Goal: Information Seeking & Learning: Learn about a topic

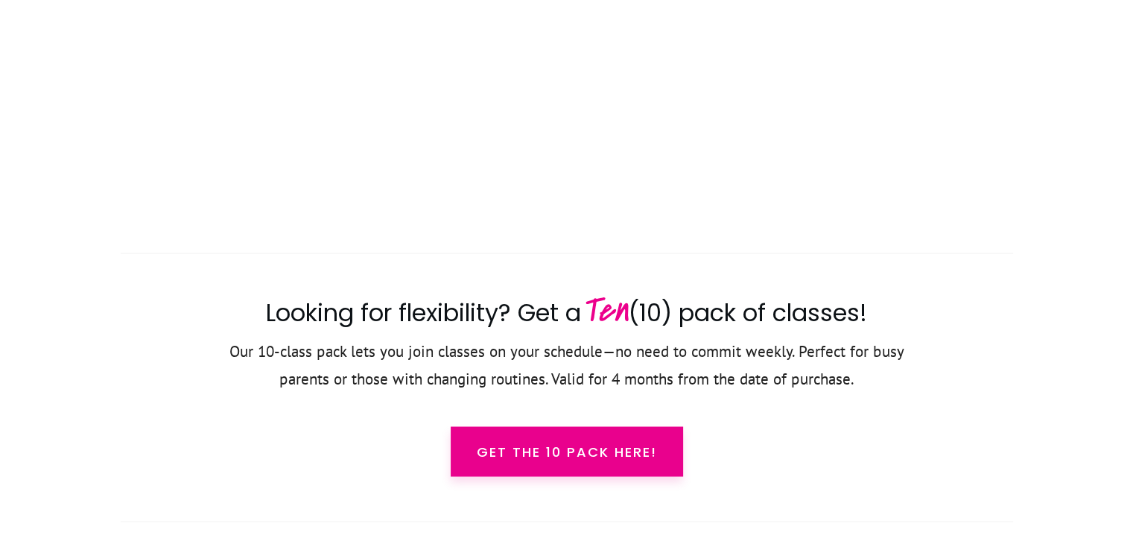
scroll to position [2624, 0]
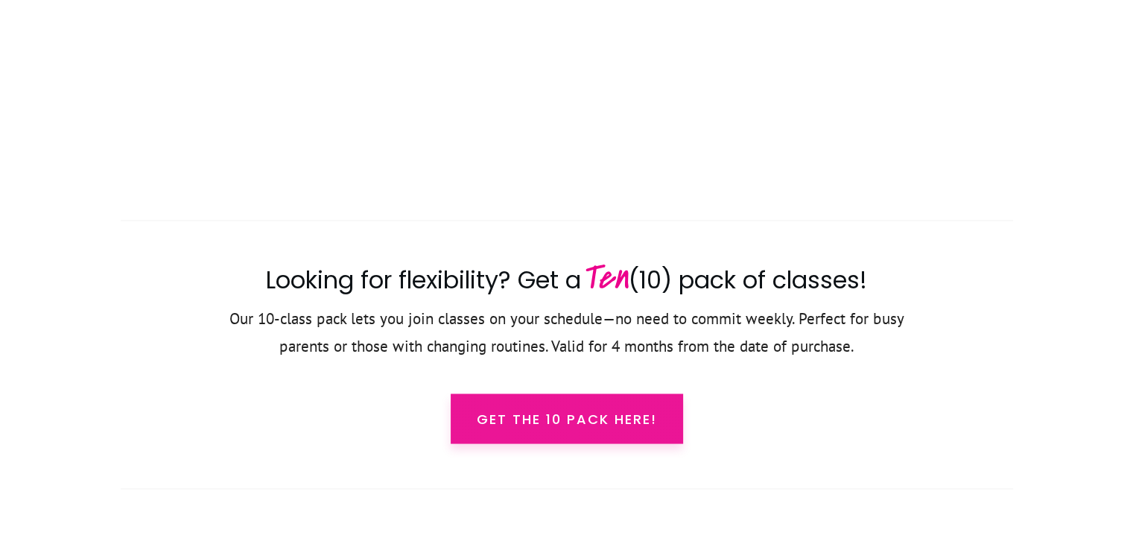
click at [595, 421] on span "Get the 10 pack here!" at bounding box center [567, 418] width 180 height 20
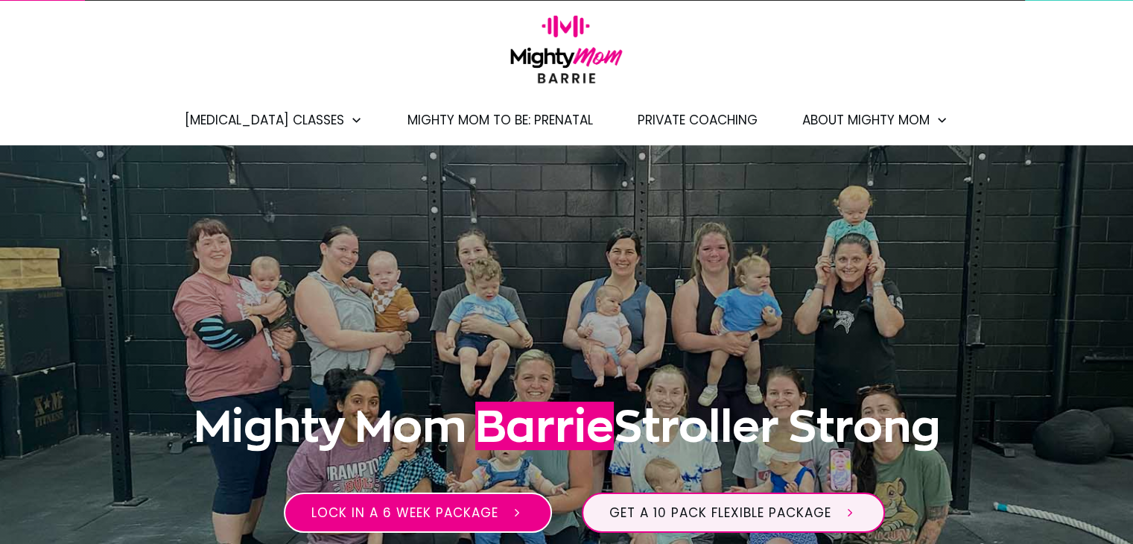
scroll to position [0, 0]
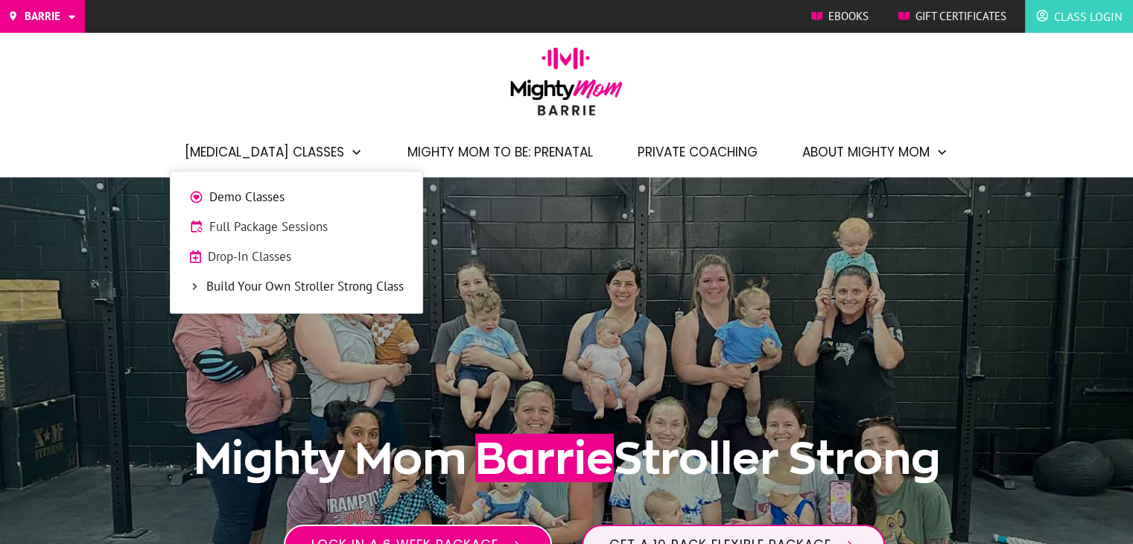
click at [291, 144] on span "[MEDICAL_DATA] Classes" at bounding box center [264, 151] width 159 height 25
click at [230, 187] on link "Demo Classes" at bounding box center [296, 197] width 237 height 22
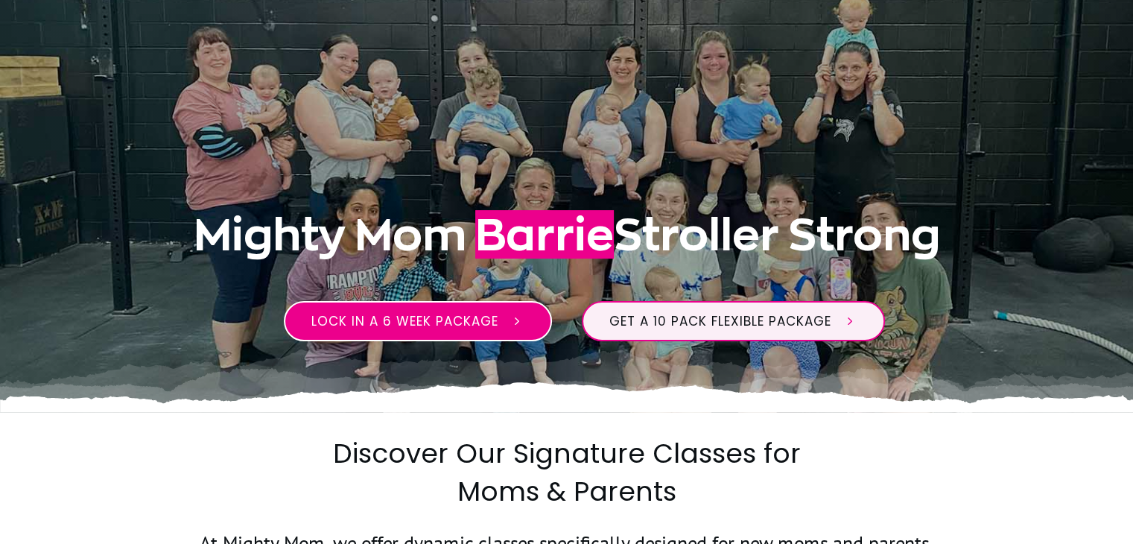
scroll to position [335, 0]
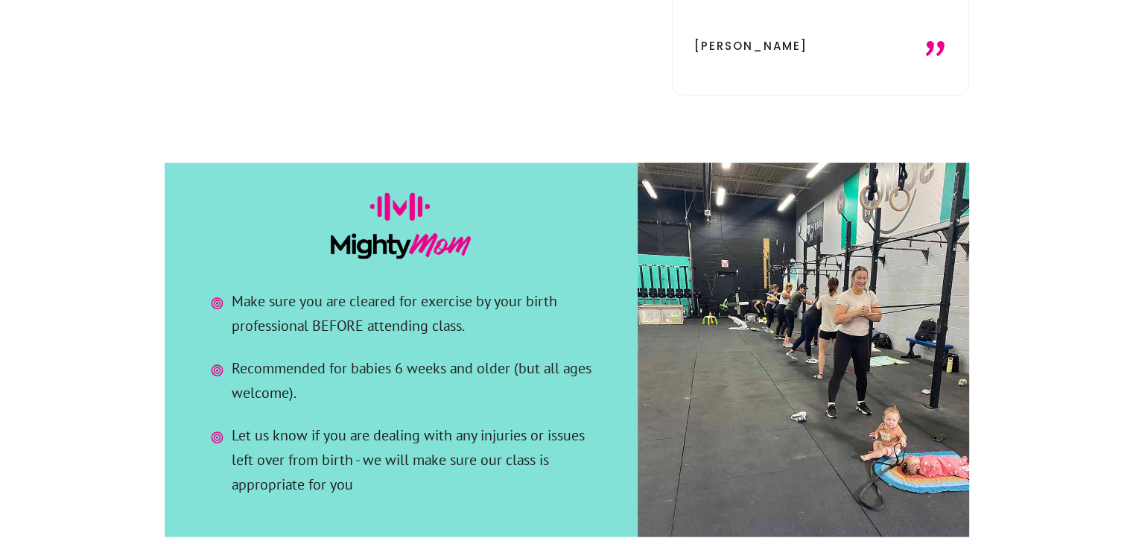
scroll to position [2829, 0]
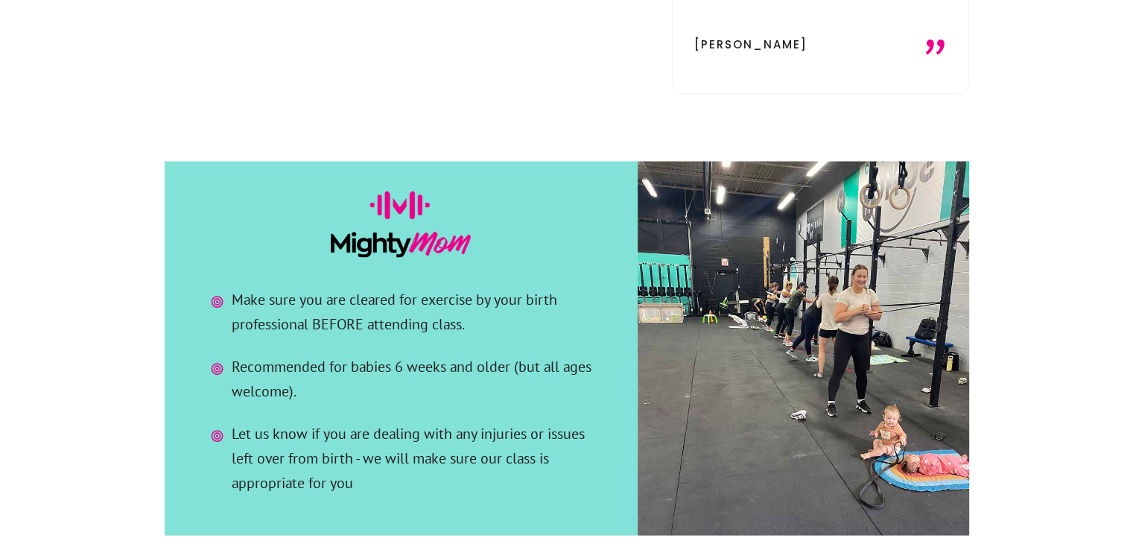
click at [812, 239] on div at bounding box center [802, 348] width 331 height 374
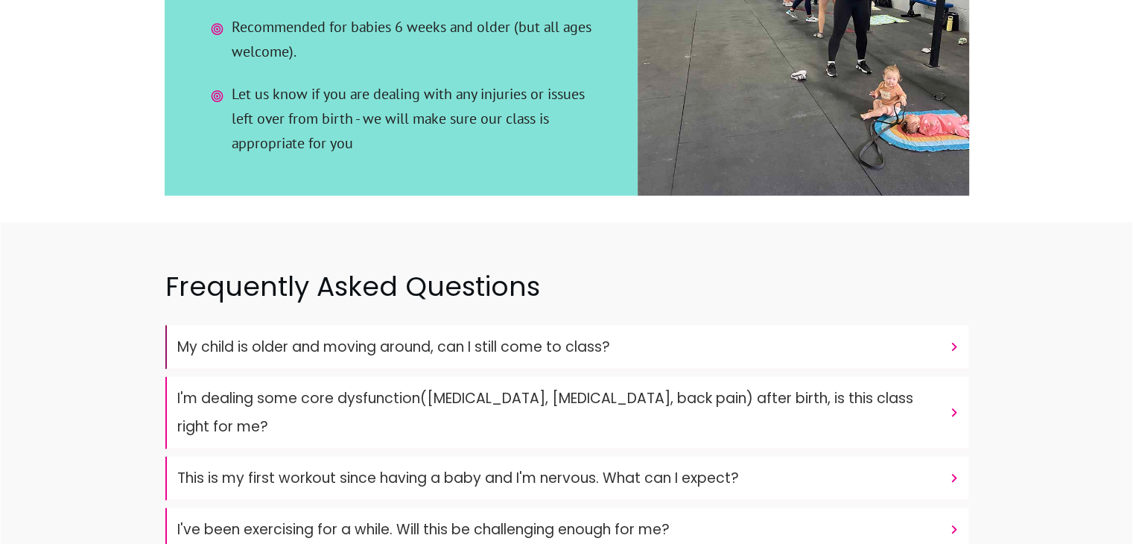
scroll to position [3202, 0]
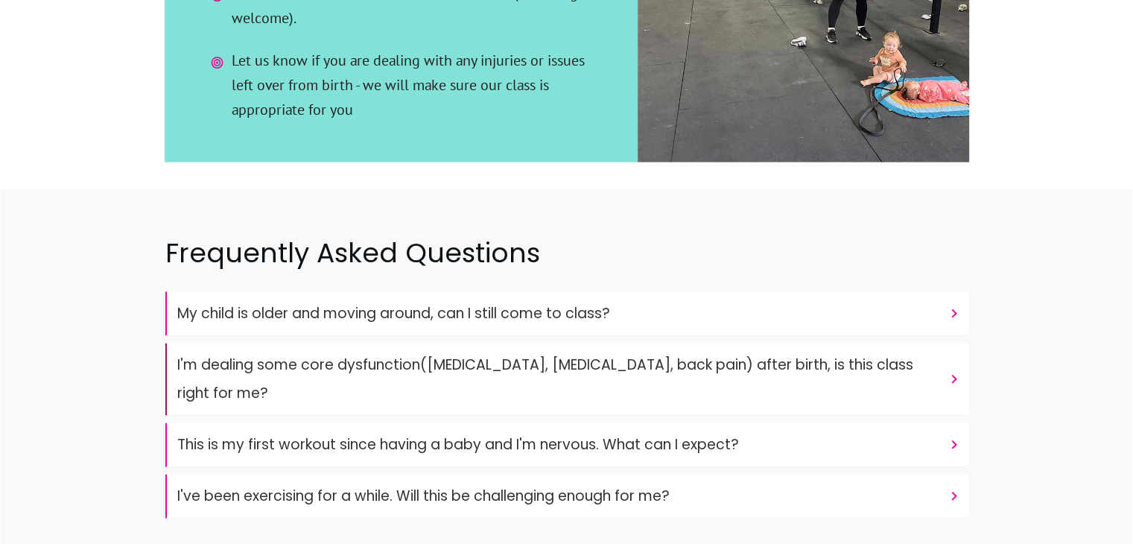
click at [345, 354] on font "I'm dealing some core dysfunction([MEDICAL_DATA], [MEDICAL_DATA], back pain) af…" at bounding box center [545, 378] width 736 height 48
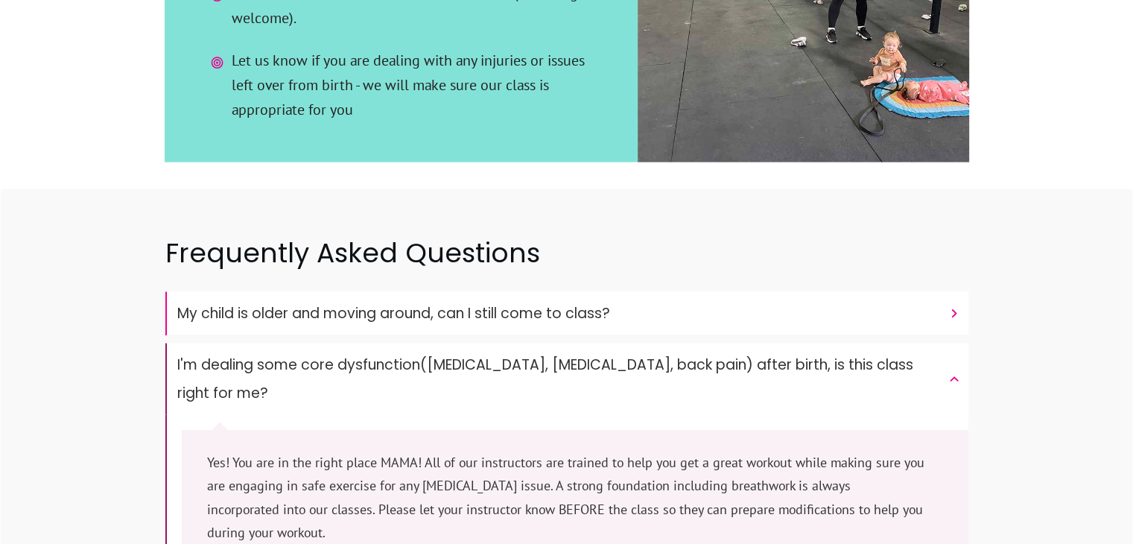
click at [345, 354] on font "I'm dealing some core dysfunction([MEDICAL_DATA], [MEDICAL_DATA], back pain) af…" at bounding box center [545, 378] width 736 height 48
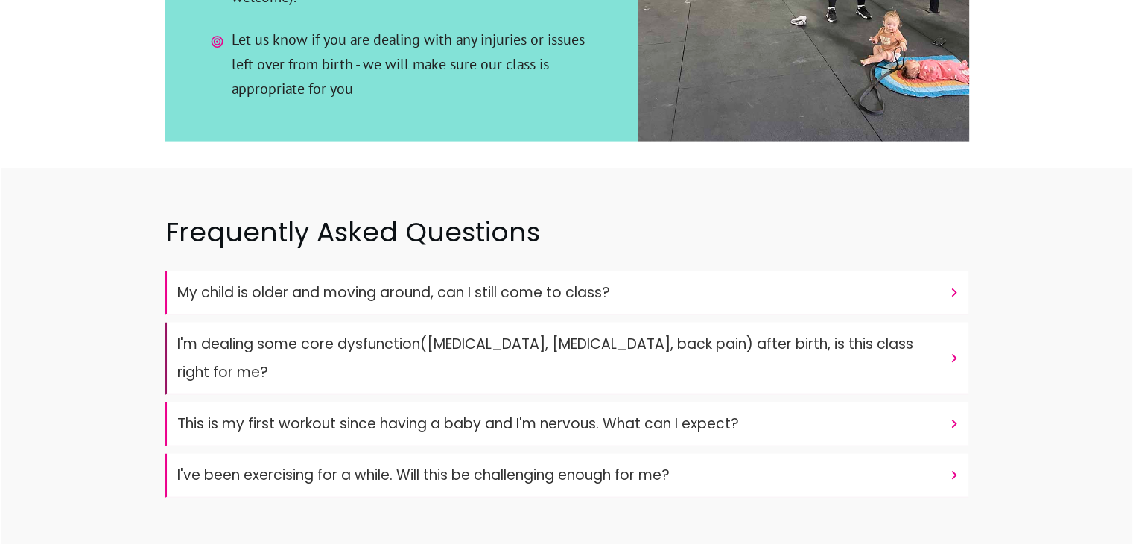
scroll to position [3234, 0]
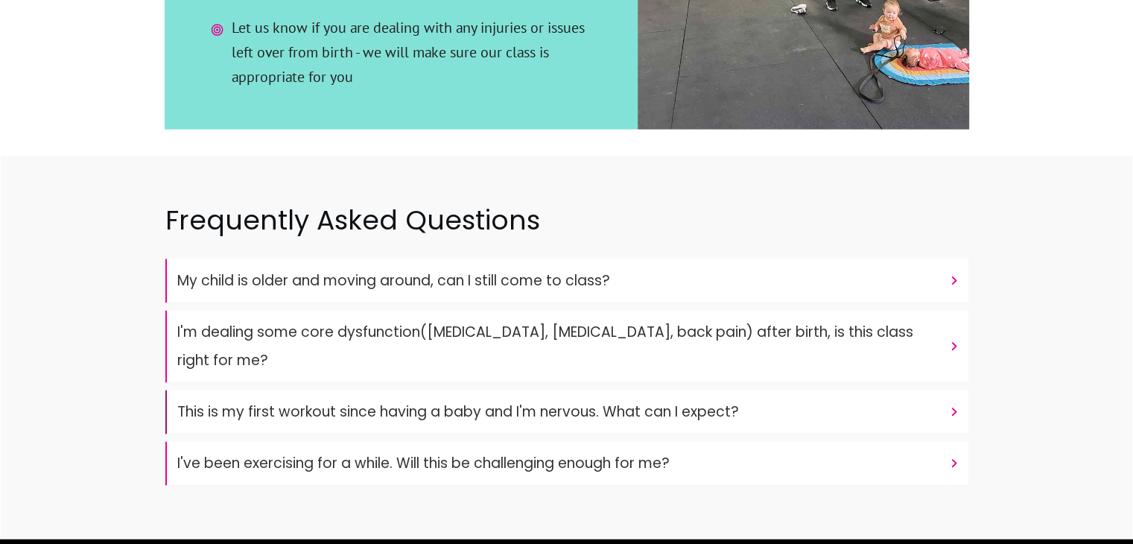
click at [303, 401] on font "This is my first workout since having a baby and I'm nervous. What can I expect?" at bounding box center [457, 411] width 561 height 20
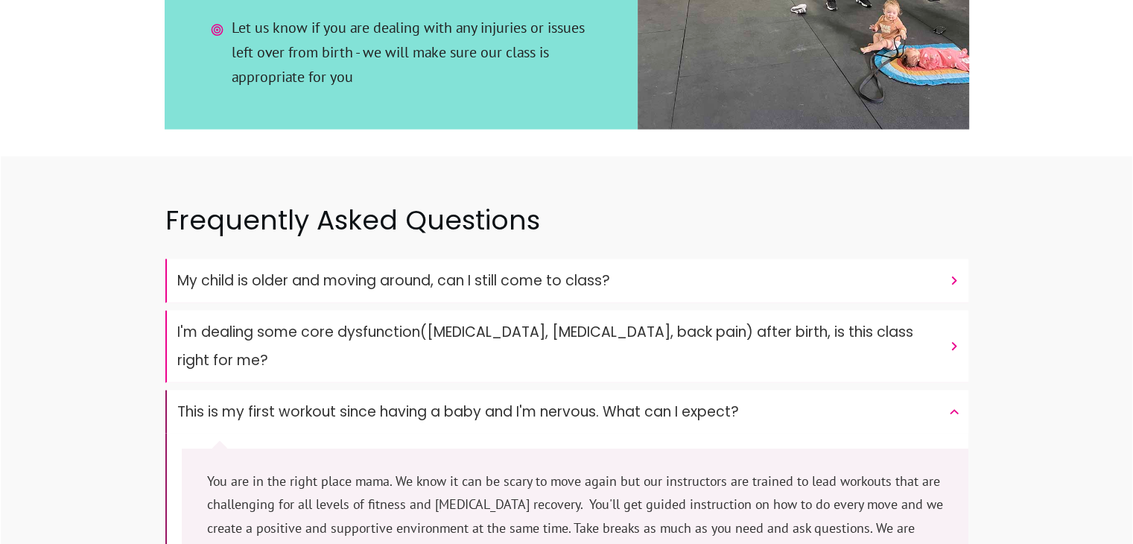
click at [303, 401] on font "This is my first workout since having a baby and I'm nervous. What can I expect?" at bounding box center [457, 411] width 561 height 20
